Goal: Task Accomplishment & Management: Complete application form

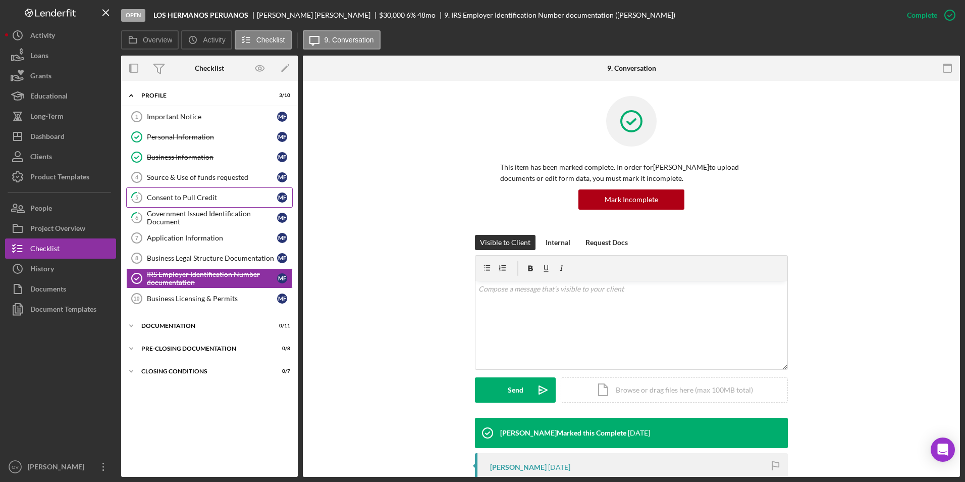
click at [163, 200] on div "Consent to Pull Credit" at bounding box center [212, 197] width 130 height 8
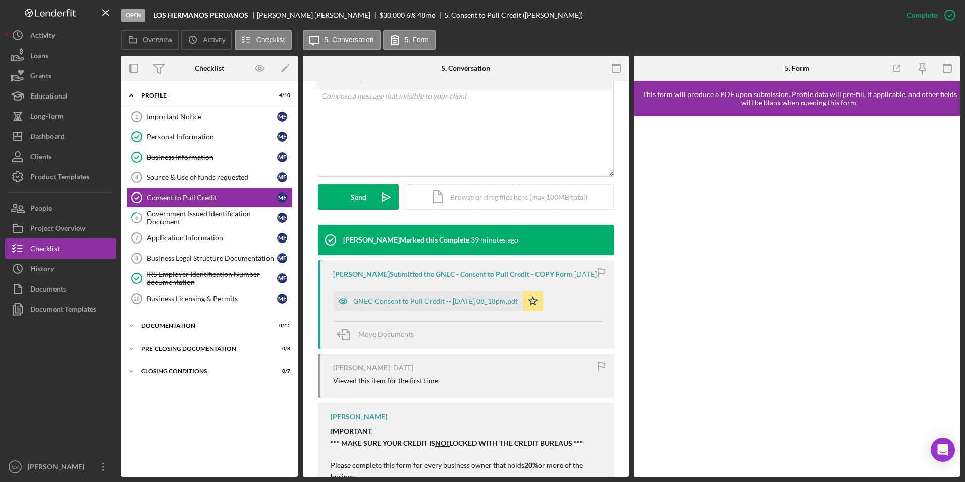
scroll to position [193, 0]
click at [478, 304] on div "GNEC Consent to Pull Credit -- [DATE] 08_18pm.pdf" at bounding box center [435, 300] width 165 height 8
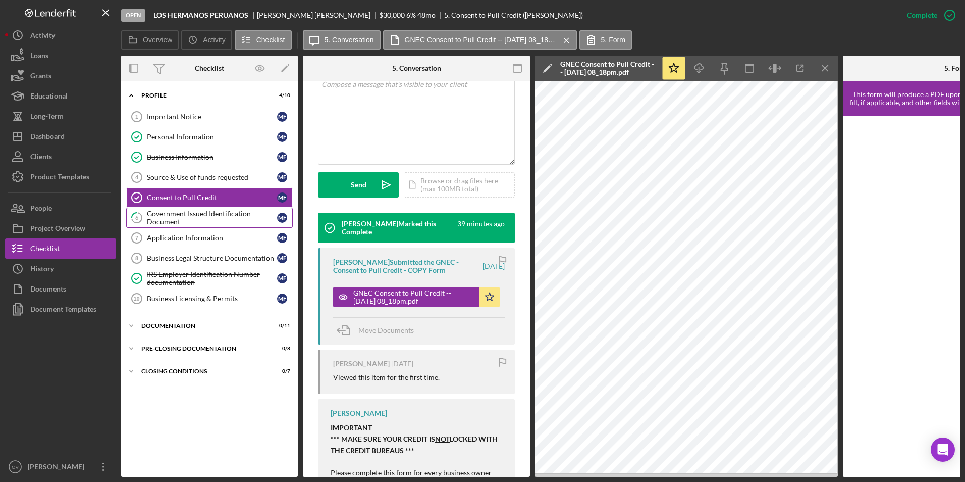
click at [207, 217] on div "Government Issued Identification Document" at bounding box center [212, 218] width 130 height 16
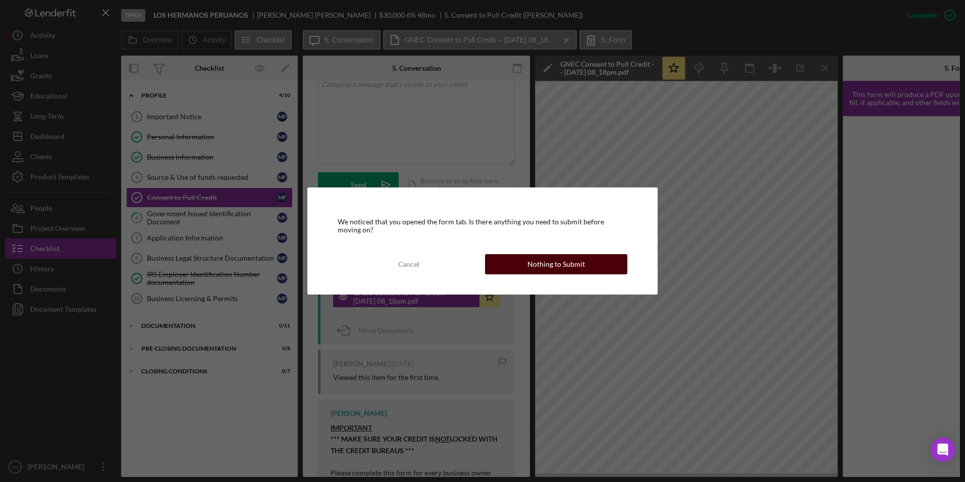
click at [534, 263] on div "Nothing to Submit" at bounding box center [557, 264] width 58 height 20
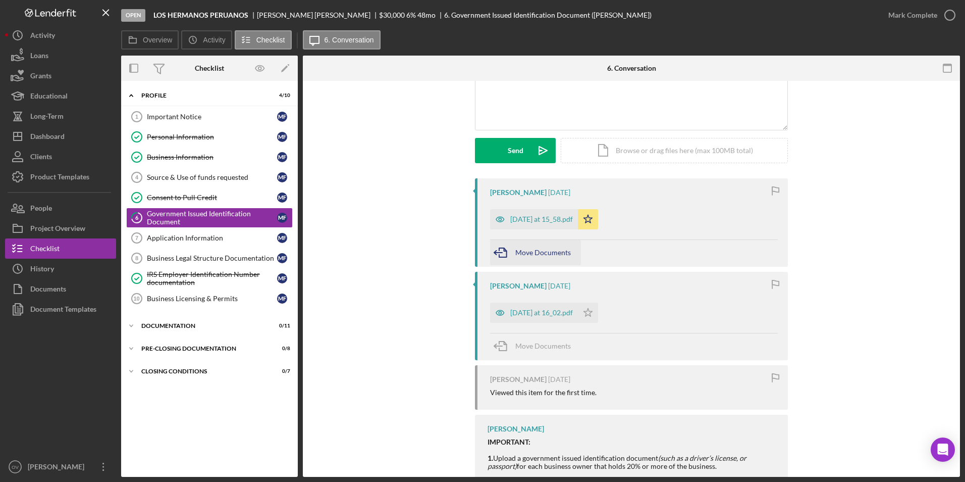
scroll to position [101, 0]
click at [179, 216] on div "Government Issued Identification Document" at bounding box center [212, 218] width 130 height 16
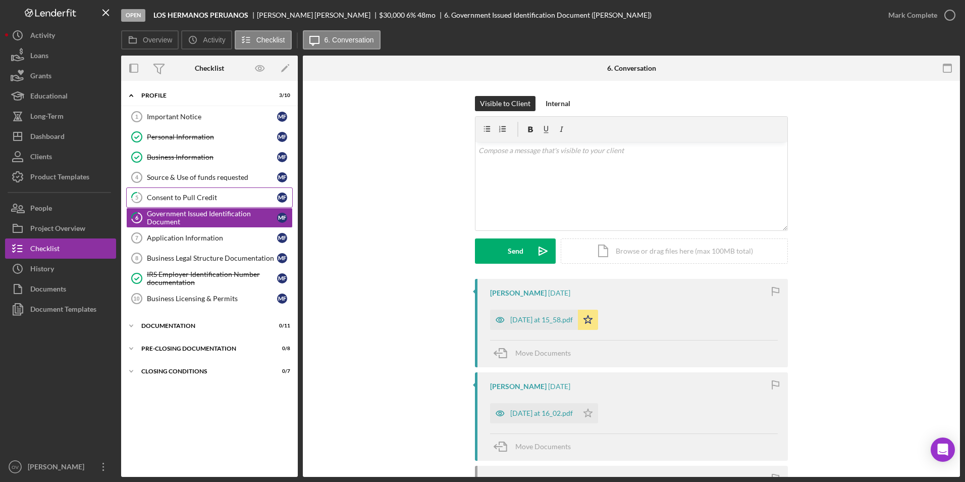
click at [185, 198] on div "Consent to Pull Credit" at bounding box center [212, 197] width 130 height 8
